Goal: Task Accomplishment & Management: Use online tool/utility

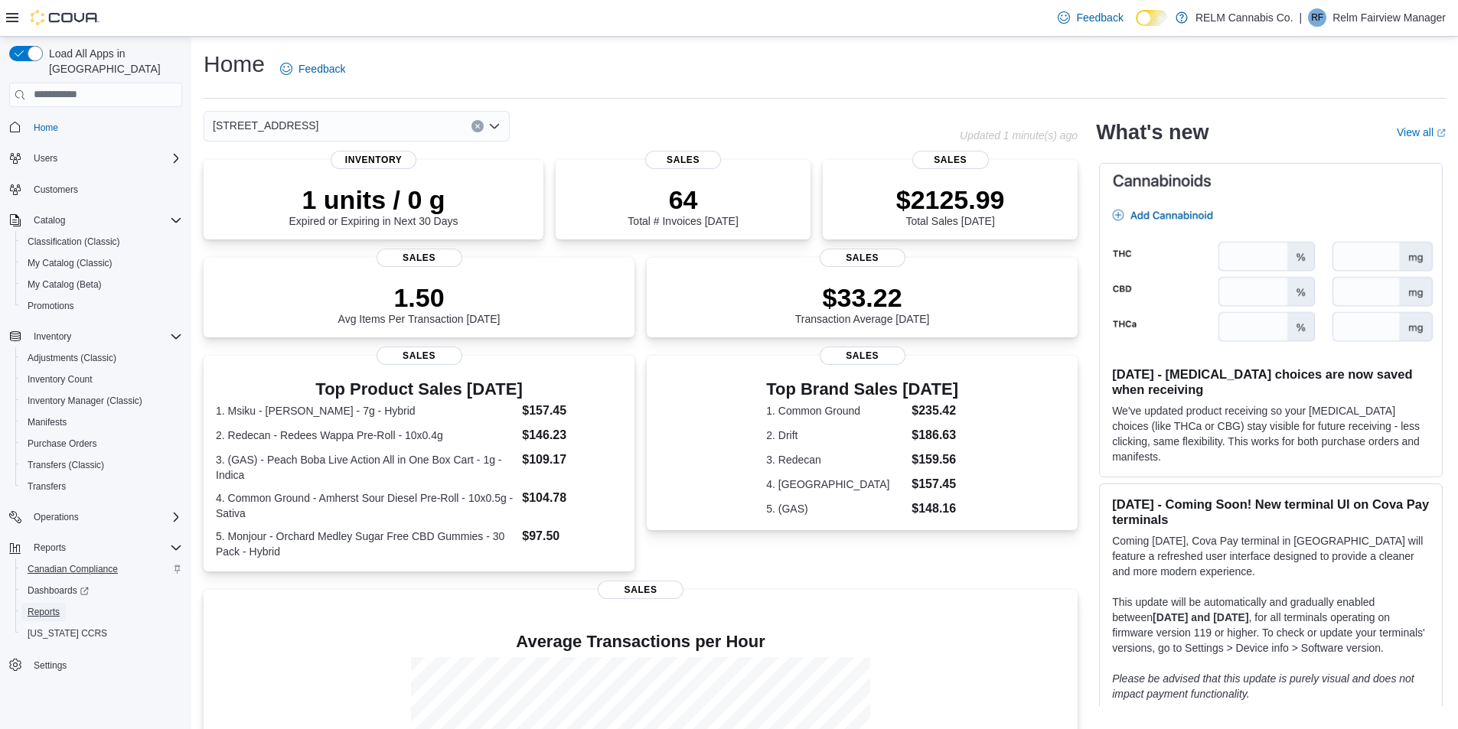
click at [48, 606] on span "Reports" at bounding box center [44, 612] width 32 height 12
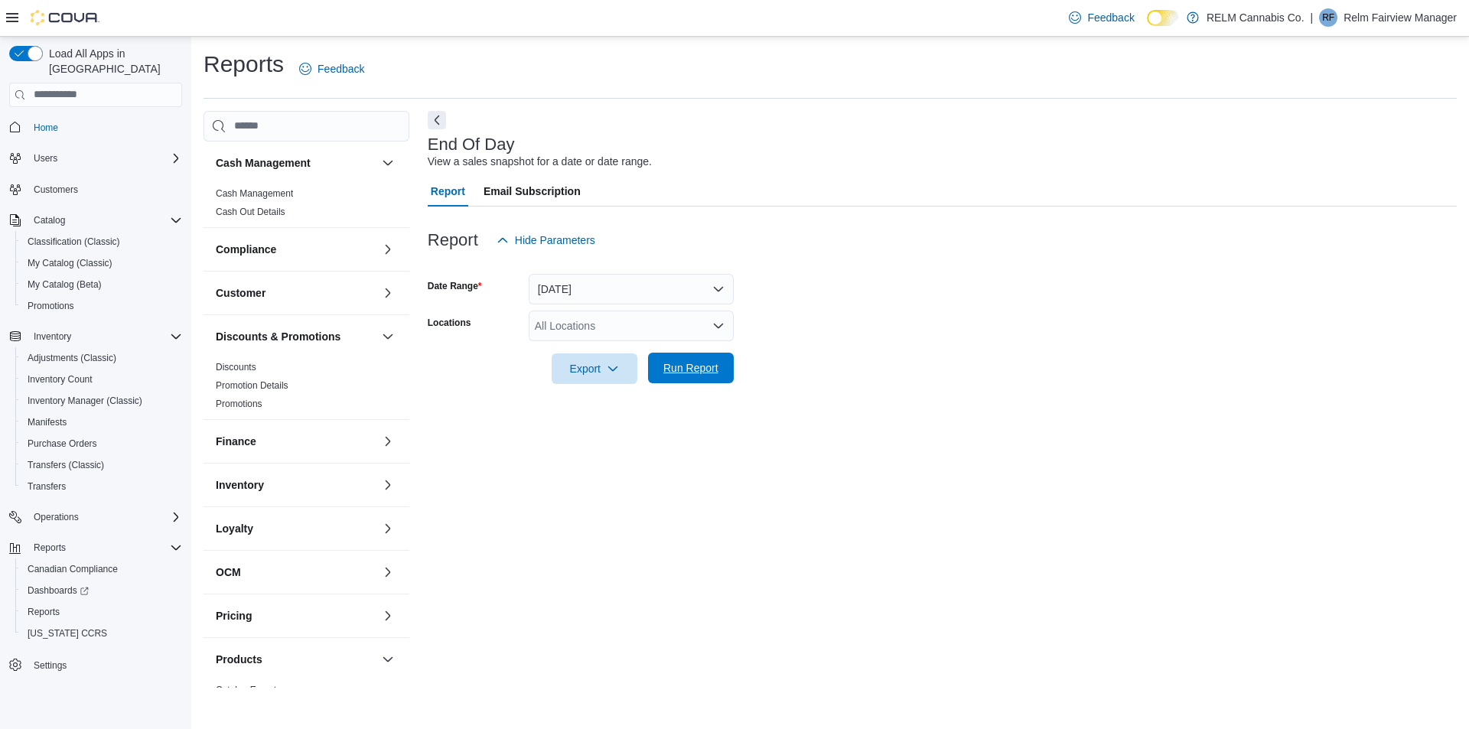
click at [691, 361] on span "Run Report" at bounding box center [691, 367] width 55 height 15
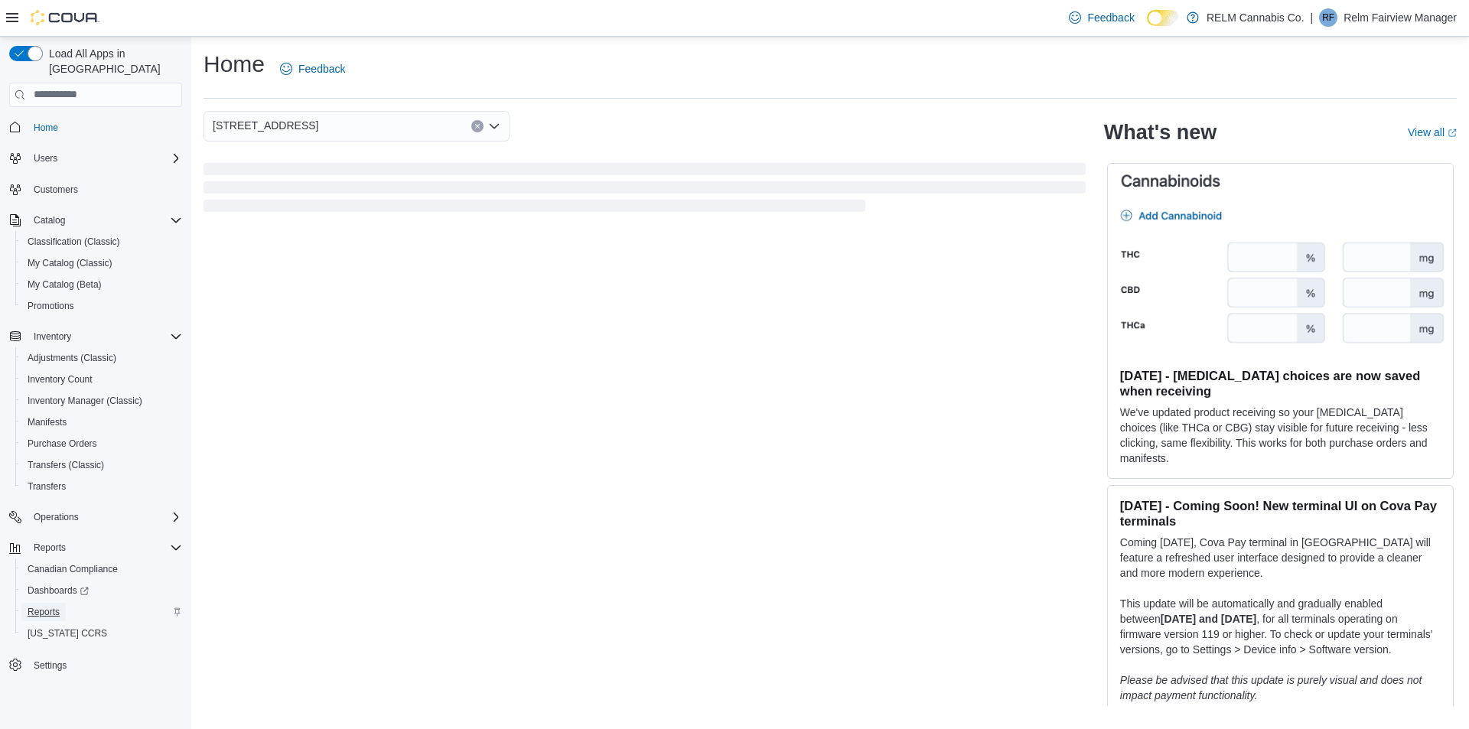
click at [60, 603] on link "Reports" at bounding box center [43, 612] width 44 height 18
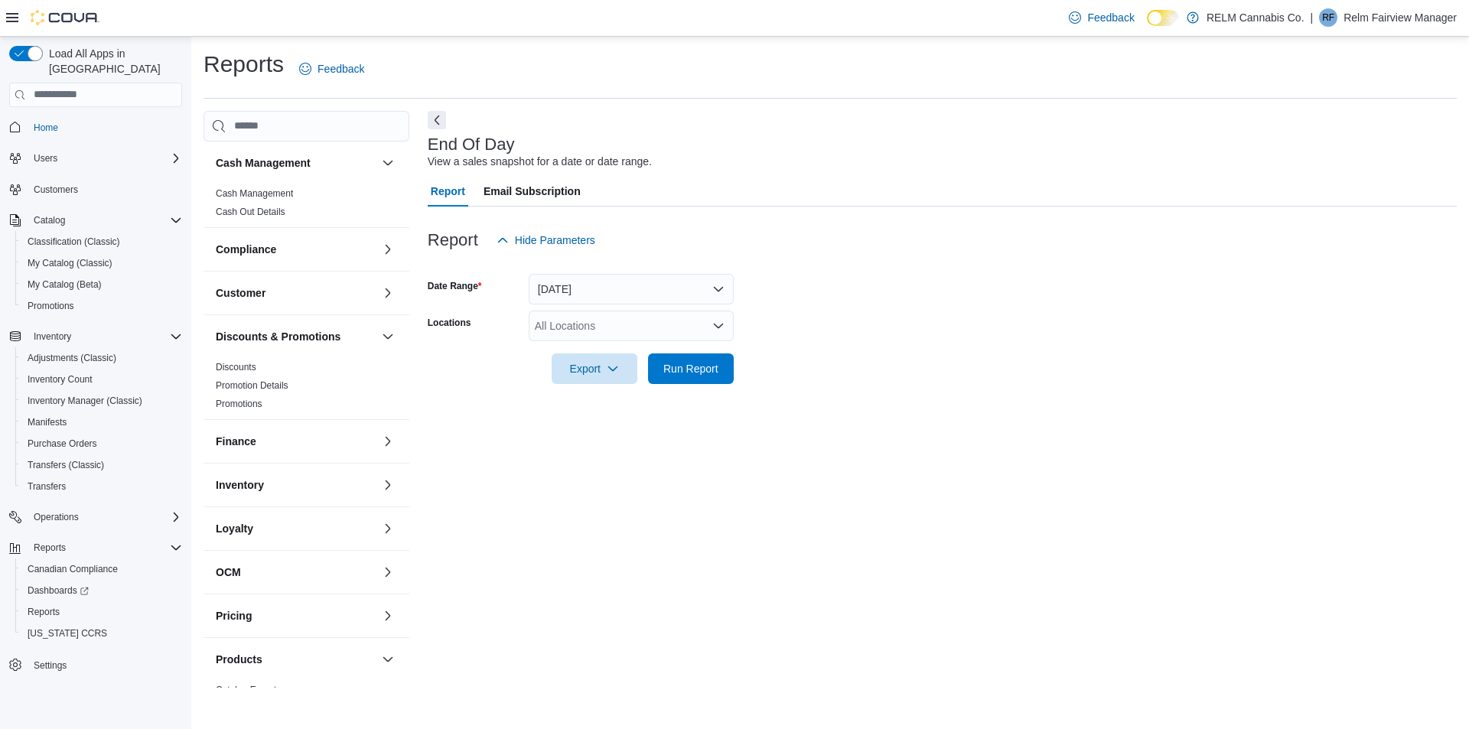
click at [696, 352] on div at bounding box center [942, 347] width 1029 height 12
click at [671, 365] on span "Run Report" at bounding box center [691, 367] width 55 height 15
click at [603, 371] on icon "button" at bounding box center [607, 368] width 12 height 12
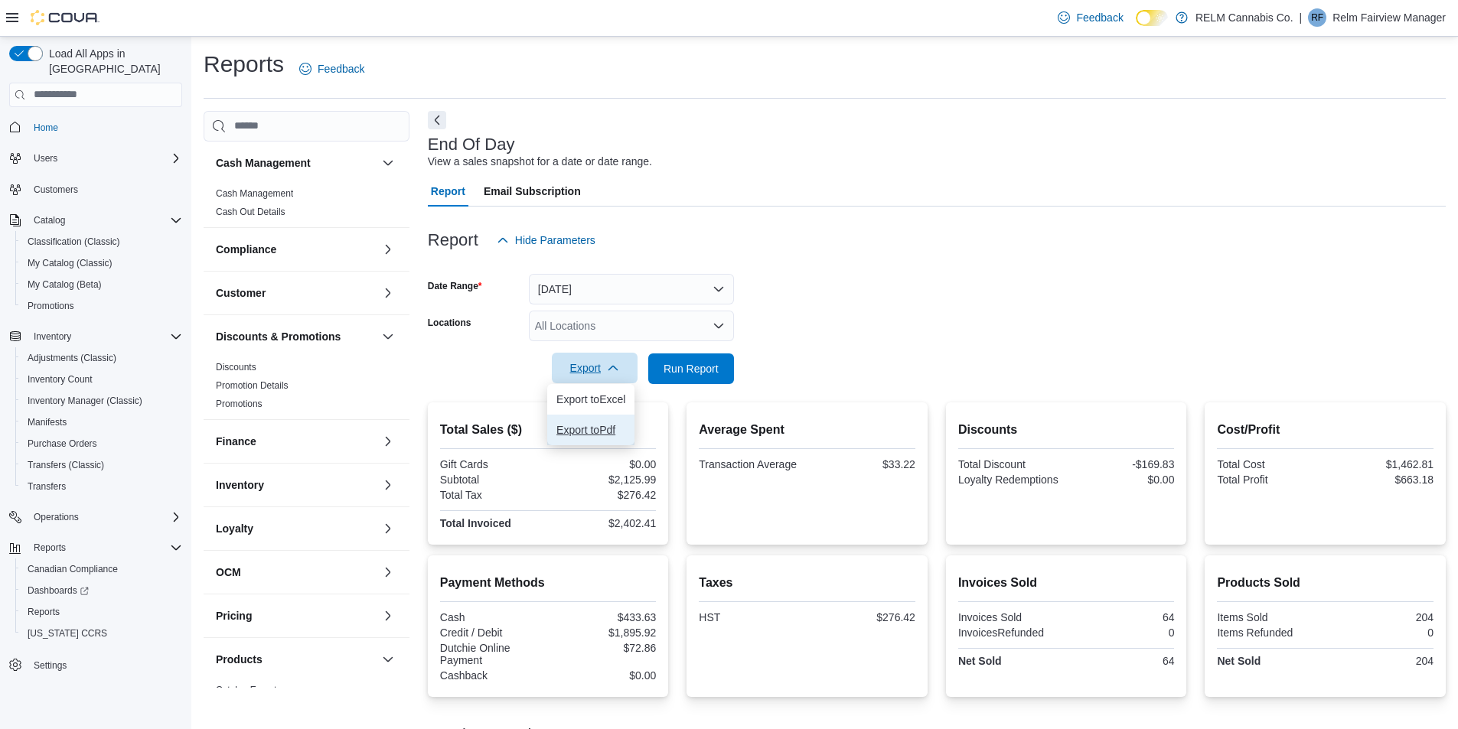
click at [594, 434] on span "Export to Pdf" at bounding box center [590, 430] width 69 height 12
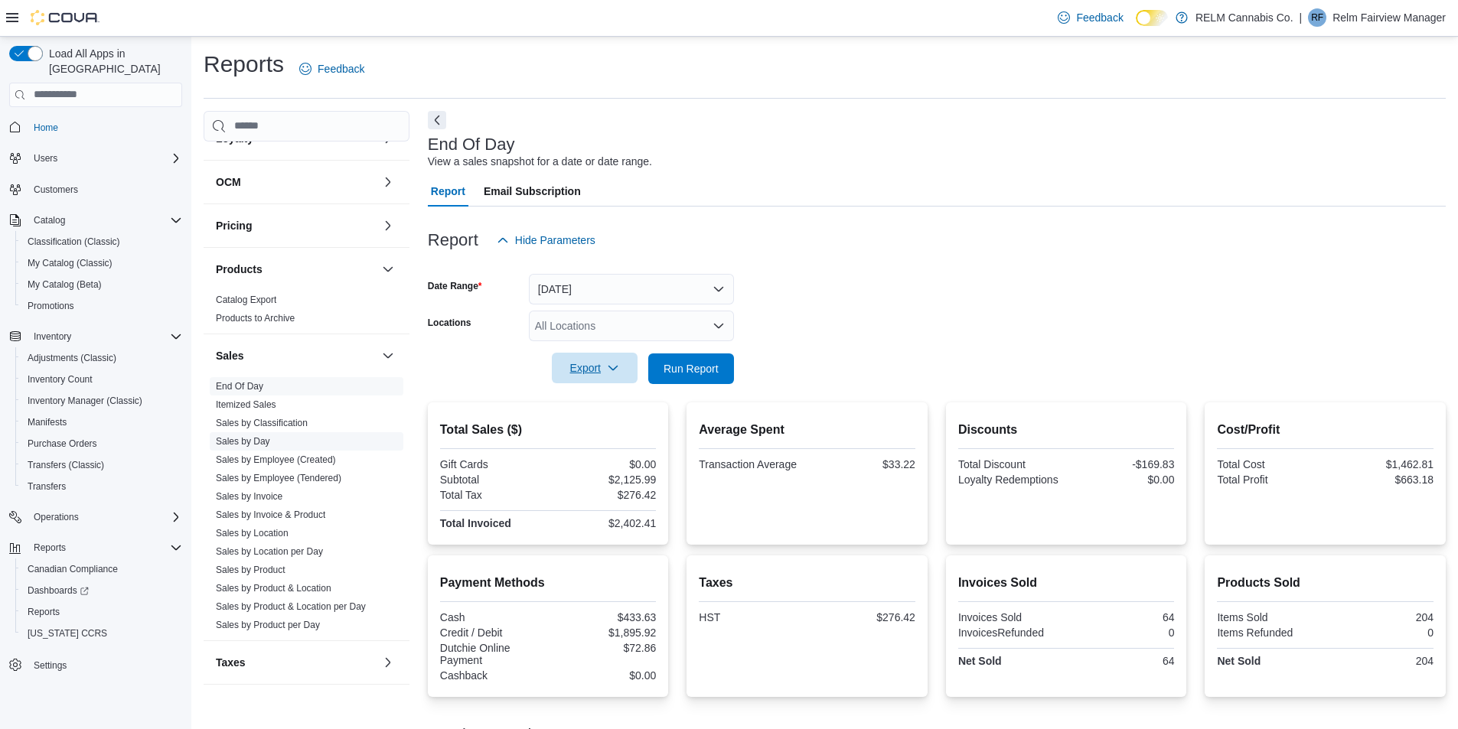
scroll to position [402, 0]
click at [250, 561] on link "Sales by Product" at bounding box center [251, 558] width 70 height 11
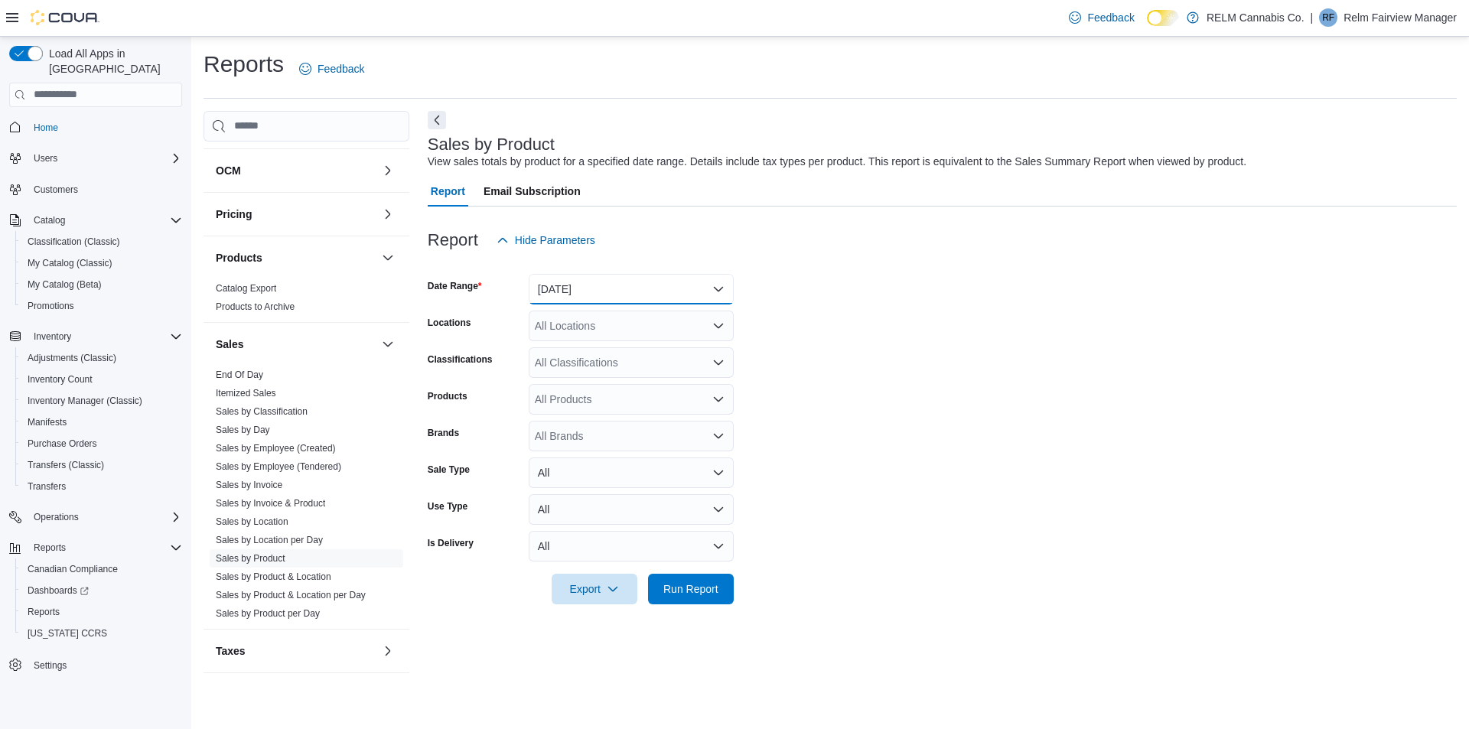
click at [596, 298] on button "[DATE]" at bounding box center [631, 289] width 205 height 31
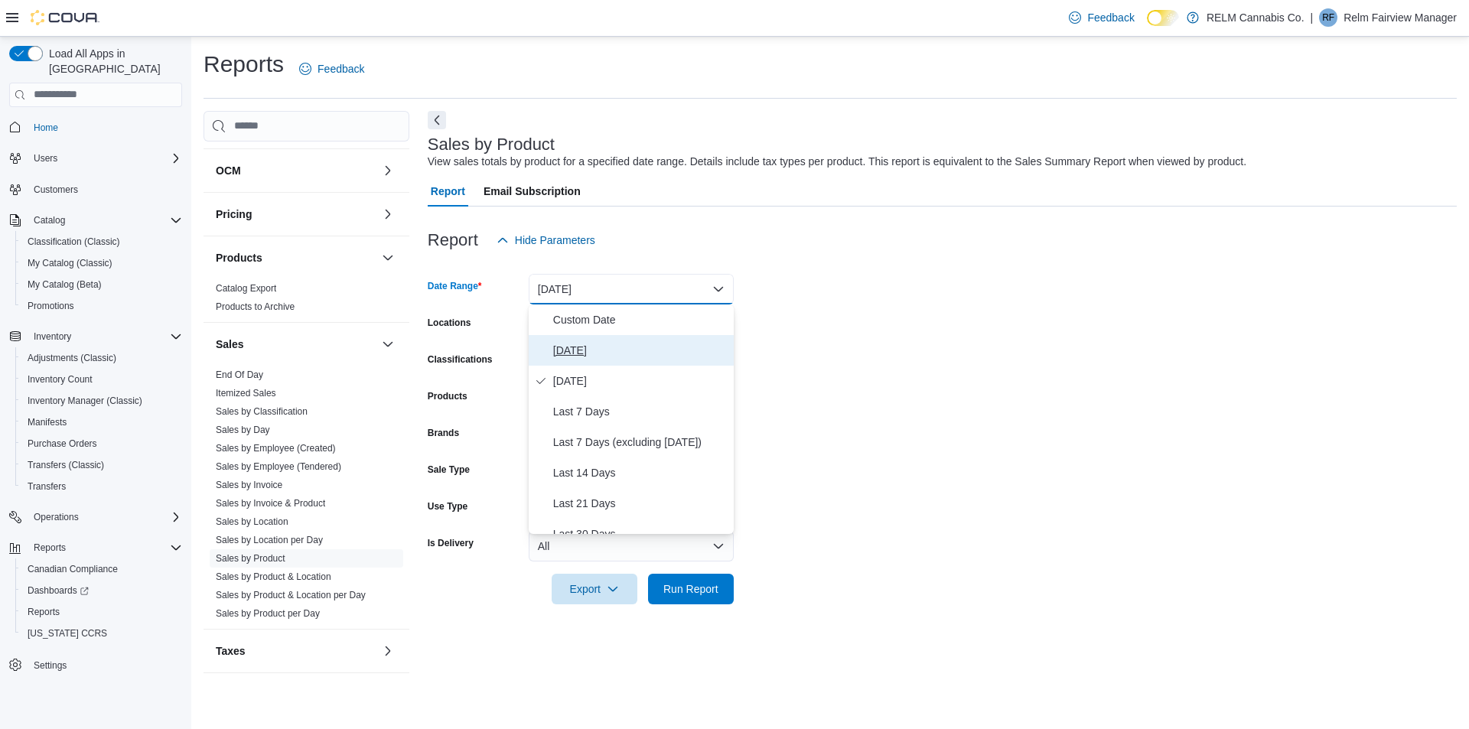
click at [586, 351] on span "[DATE]" at bounding box center [640, 350] width 174 height 18
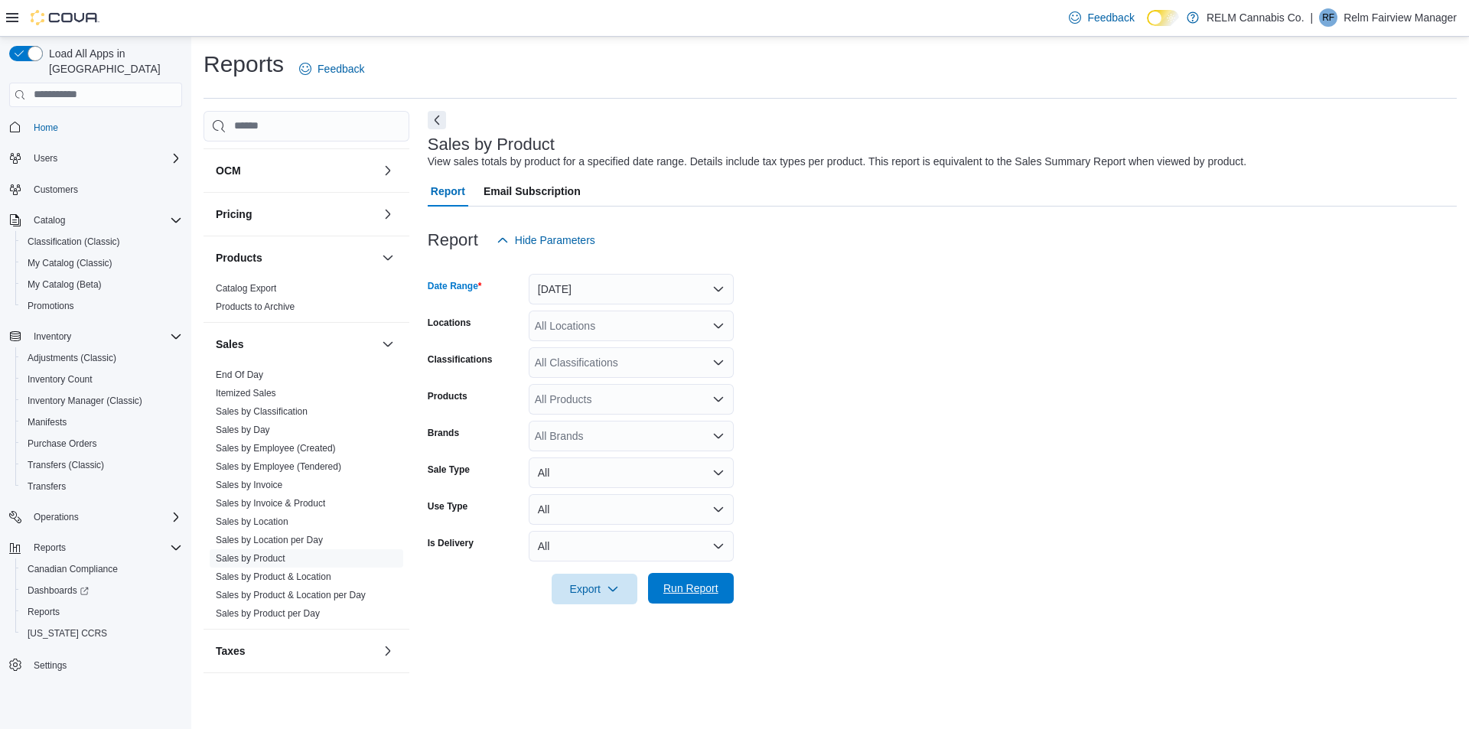
click at [704, 575] on span "Run Report" at bounding box center [690, 588] width 67 height 31
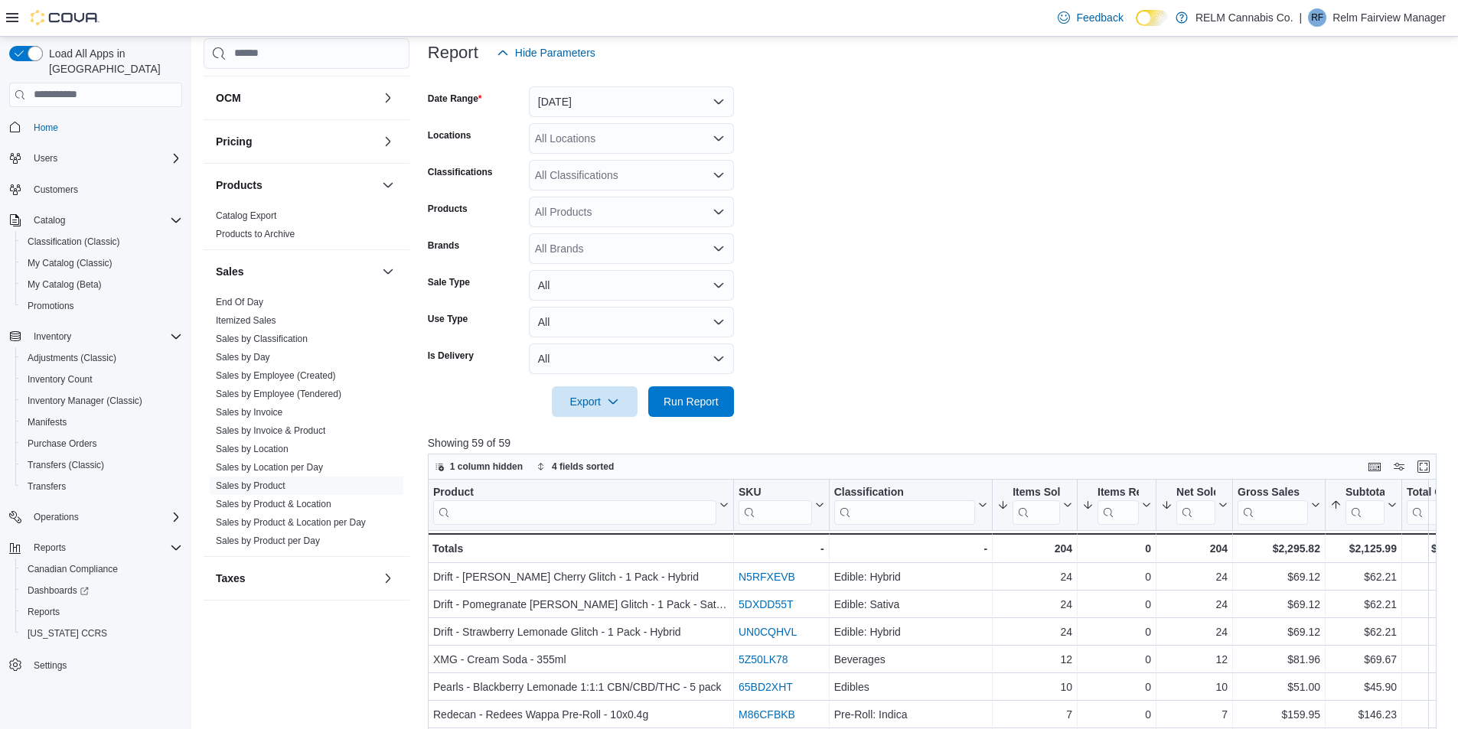
scroll to position [306, 0]
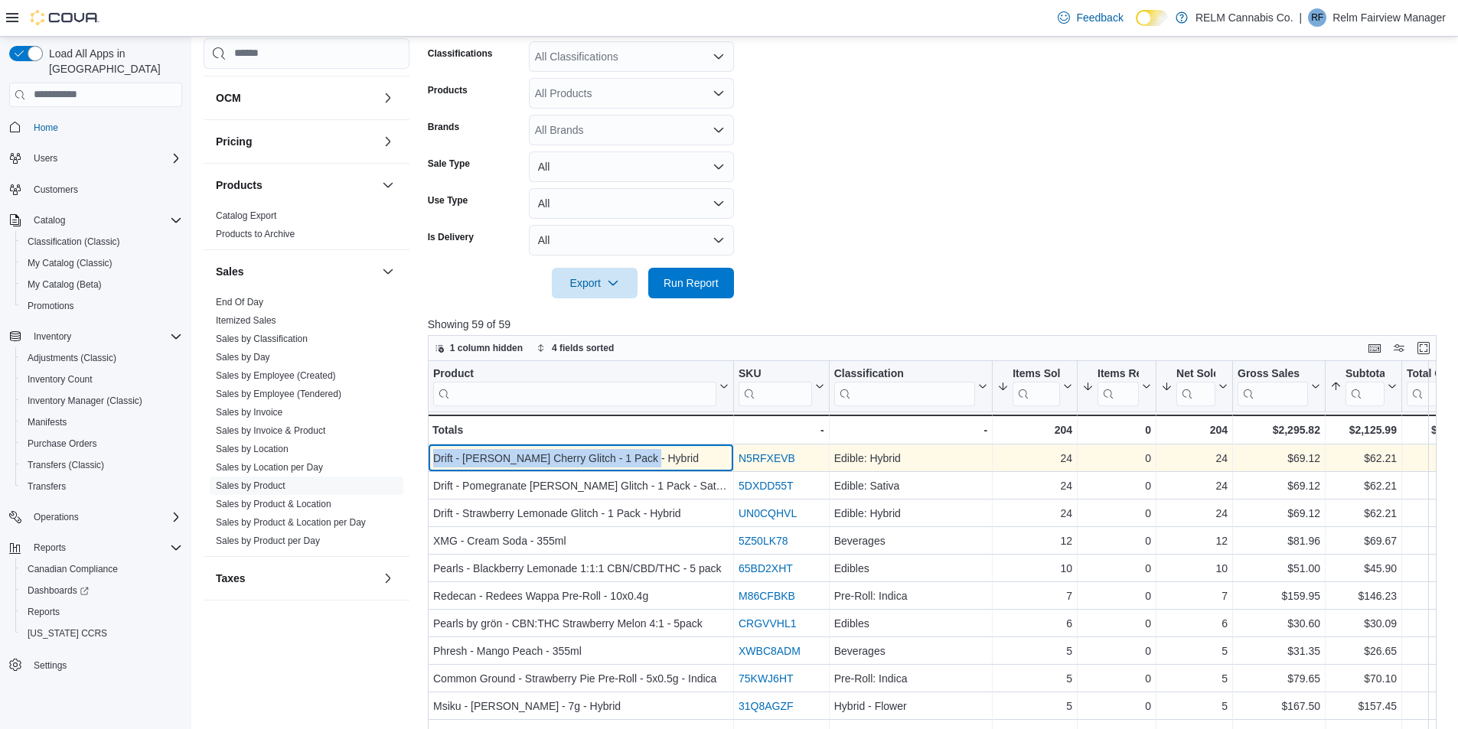
drag, startPoint x: 433, startPoint y: 459, endPoint x: 669, endPoint y: 456, distance: 235.7
click at [669, 456] on div "Drift - [PERSON_NAME] Cherry Glitch - 1 Pack - Hybrid" at bounding box center [580, 458] width 295 height 18
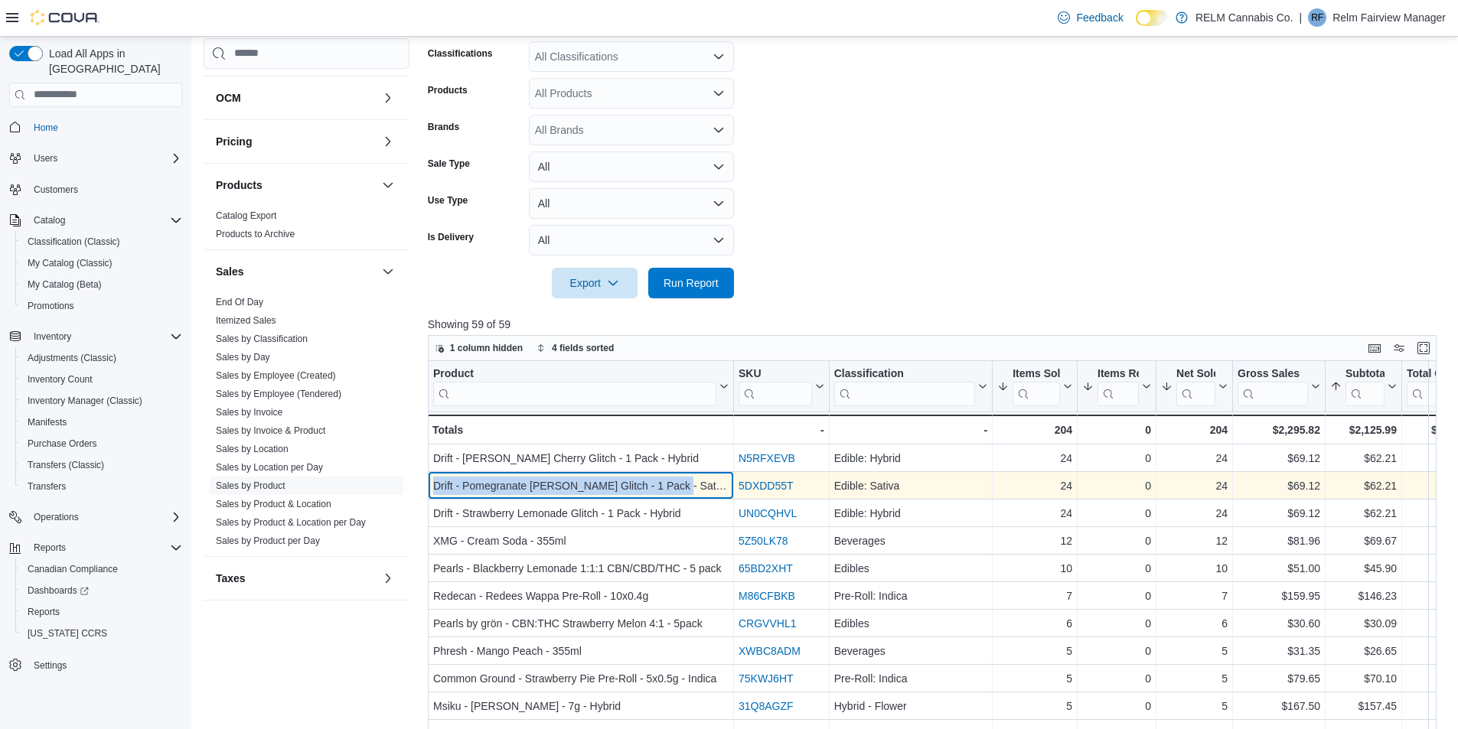
drag, startPoint x: 431, startPoint y: 486, endPoint x: 689, endPoint y: 484, distance: 257.9
click at [689, 484] on div "Drift - Pomegranate [PERSON_NAME] Glitch - 1 Pack - Sativa - Product, column 1,…" at bounding box center [581, 486] width 306 height 28
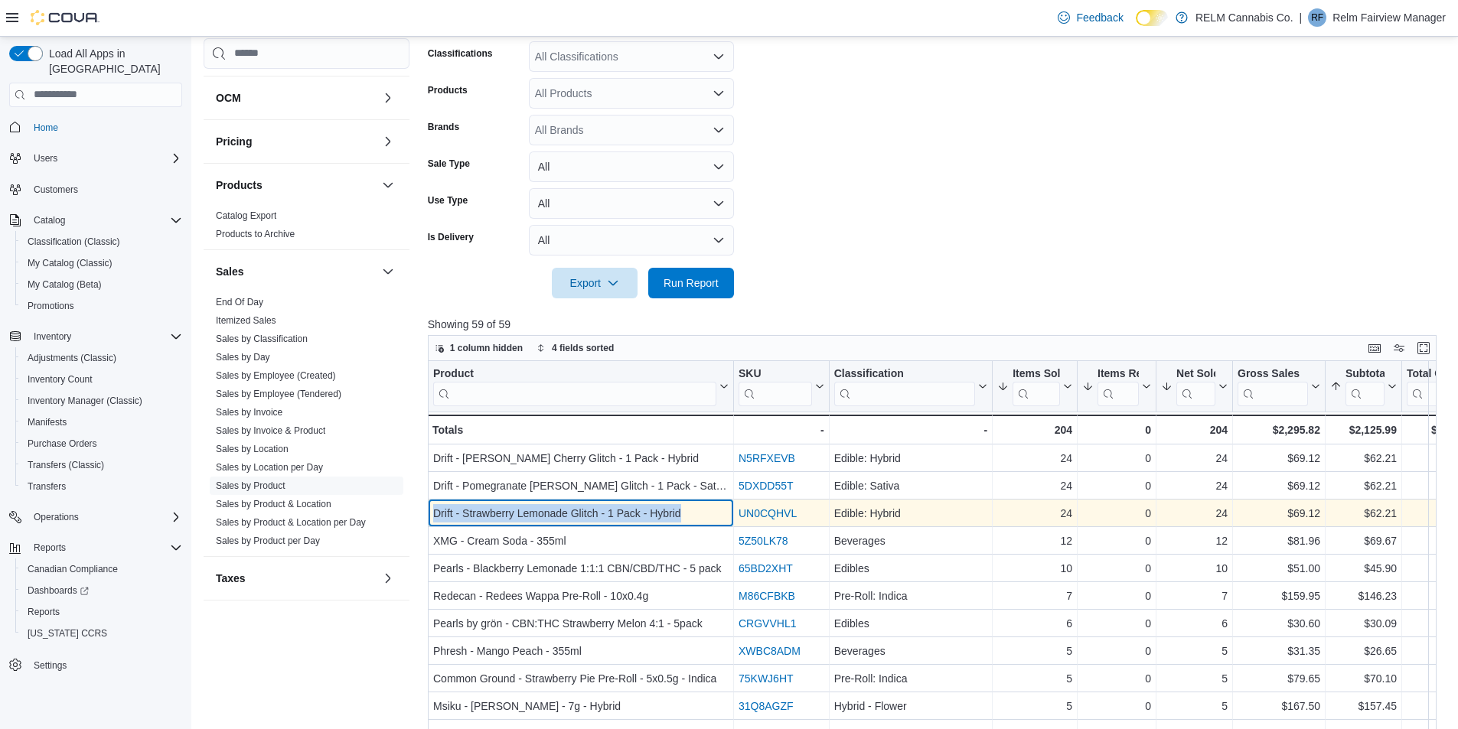
drag, startPoint x: 432, startPoint y: 516, endPoint x: 703, endPoint y: 508, distance: 271.8
click at [703, 508] on div "Drift - Strawberry Lemonade Glitch - 1 Pack - Hybrid - Product, column 1, row 3" at bounding box center [581, 514] width 306 height 28
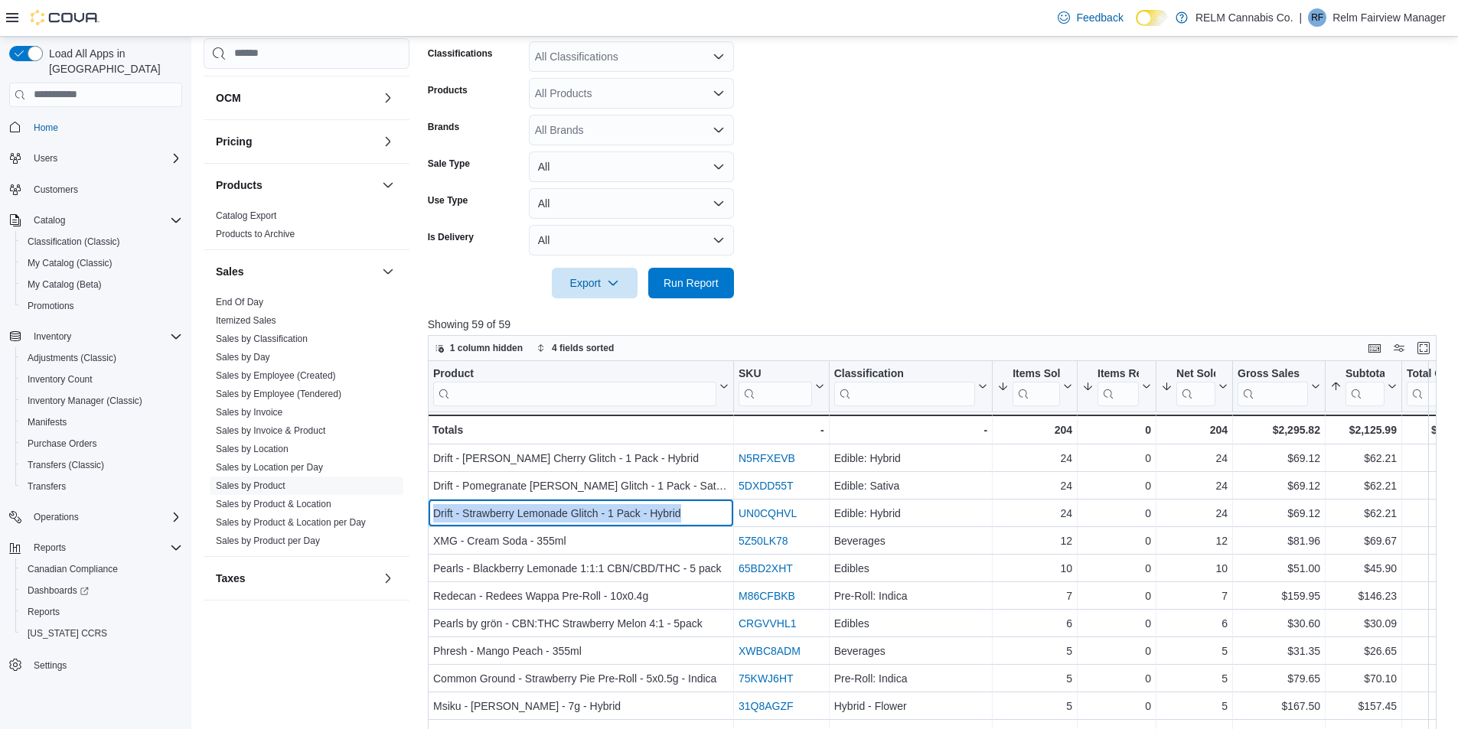
copy div "Drift - Strawberry Lemonade Glitch - 1 Pack - Hybrid"
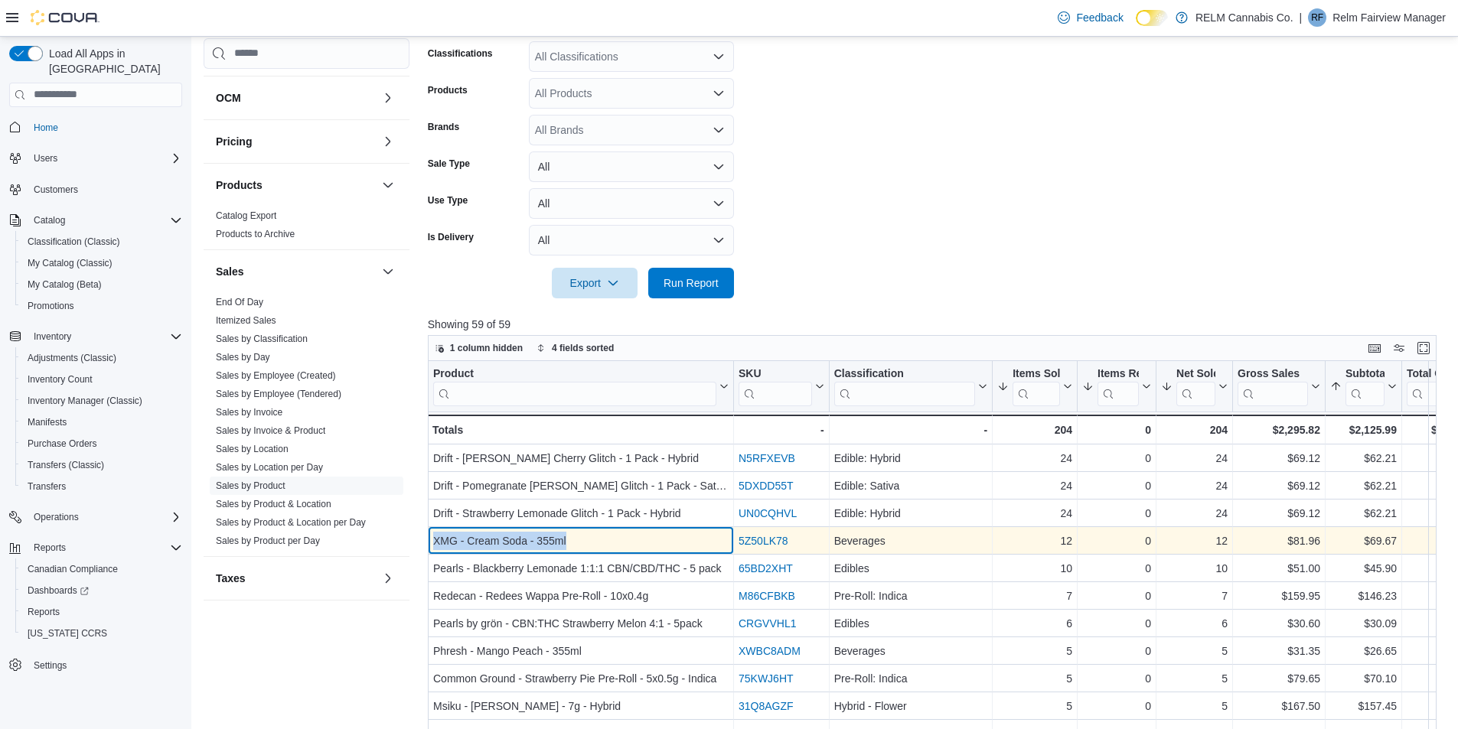
drag, startPoint x: 531, startPoint y: 545, endPoint x: 645, endPoint y: 544, distance: 114.0
click at [645, 545] on div "XMG - Cream Soda - 355ml - Product, column 1, row 4" at bounding box center [581, 541] width 306 height 28
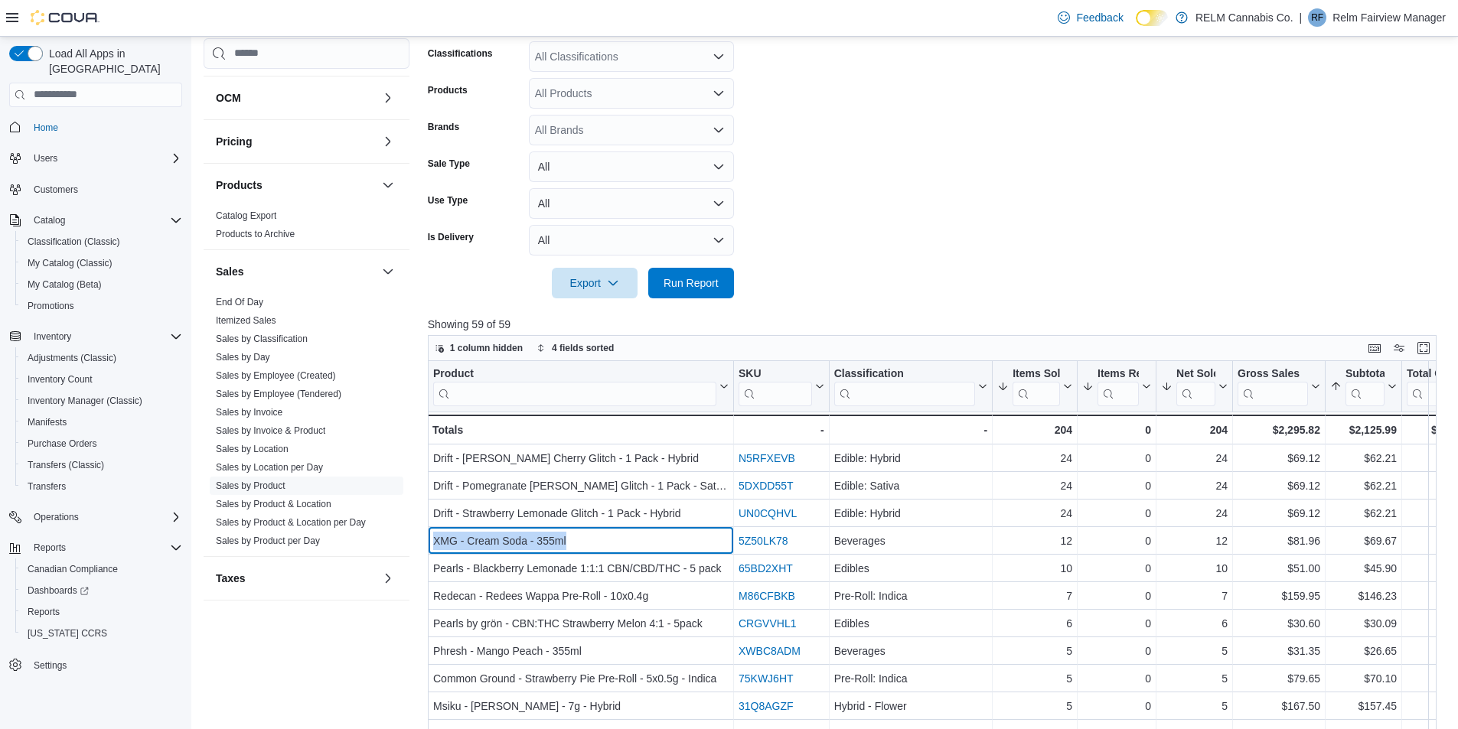
copy div "XMG - Cream Soda - 355ml"
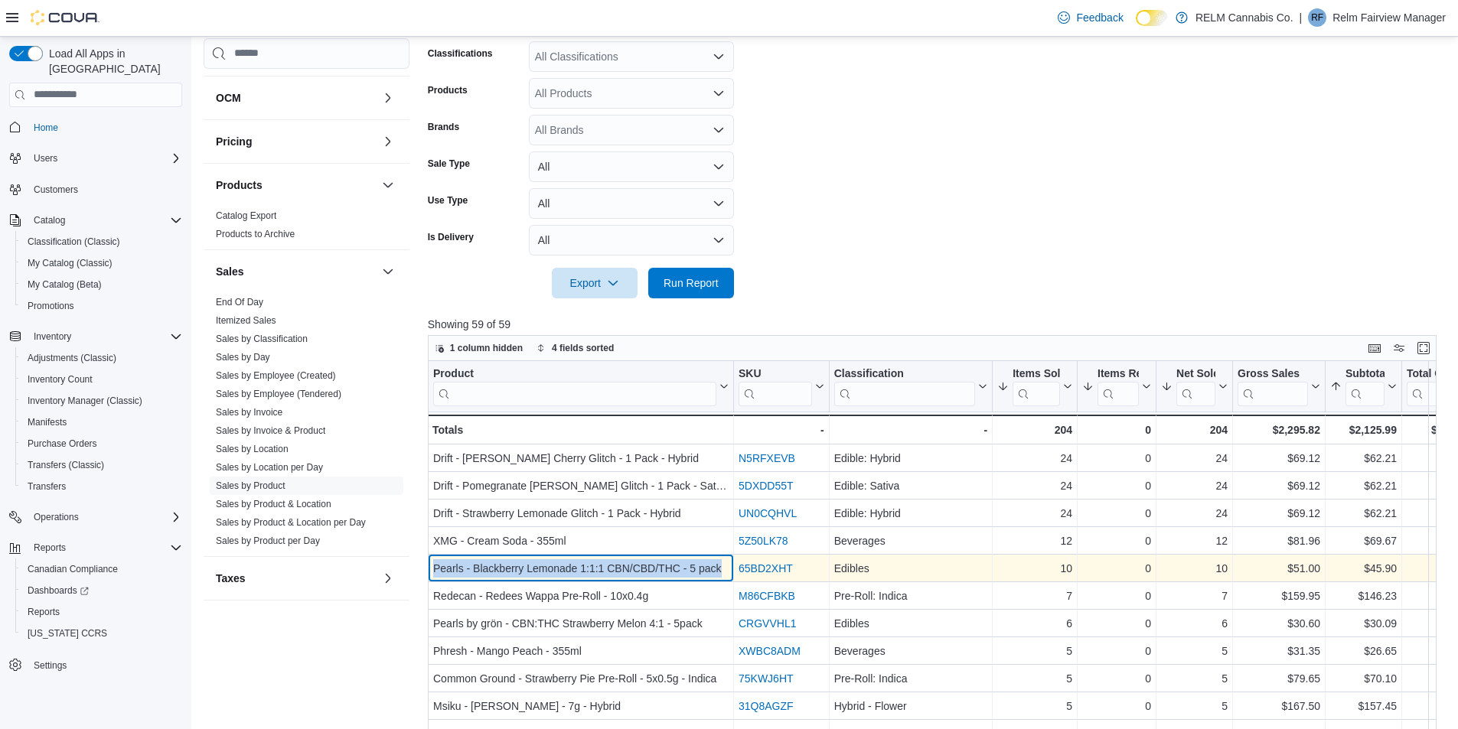
drag, startPoint x: 442, startPoint y: 568, endPoint x: 732, endPoint y: 573, distance: 290.1
click at [732, 573] on div "Pearls - Blackberry Lemonade 1:1:1 CBN/CBD/THC - 5 pack - Product, column 1, ro…" at bounding box center [581, 569] width 306 height 28
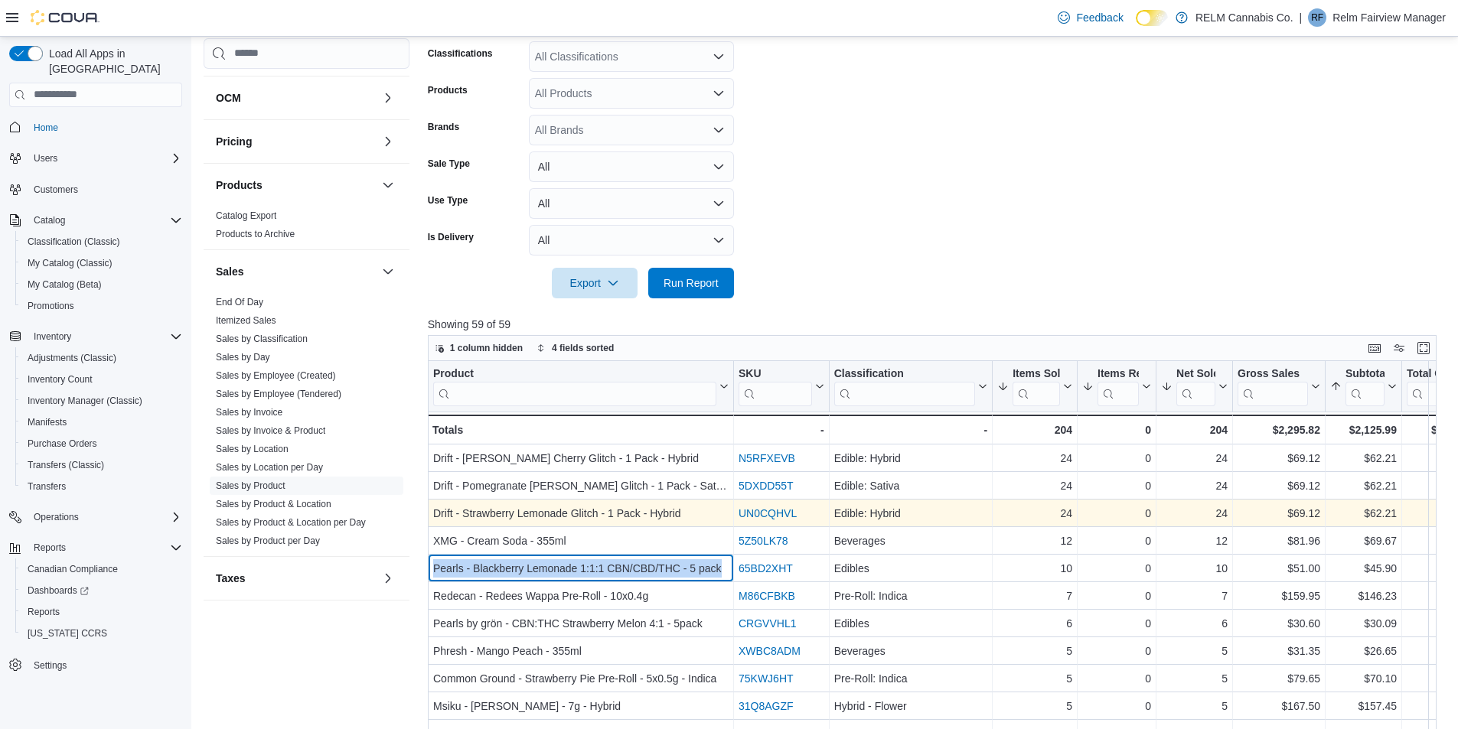
copy div "Pearls - Blackberry Lemonade 1:1:1 CBN/CBD/THC - 5 pack"
